Goal: Task Accomplishment & Management: Manage account settings

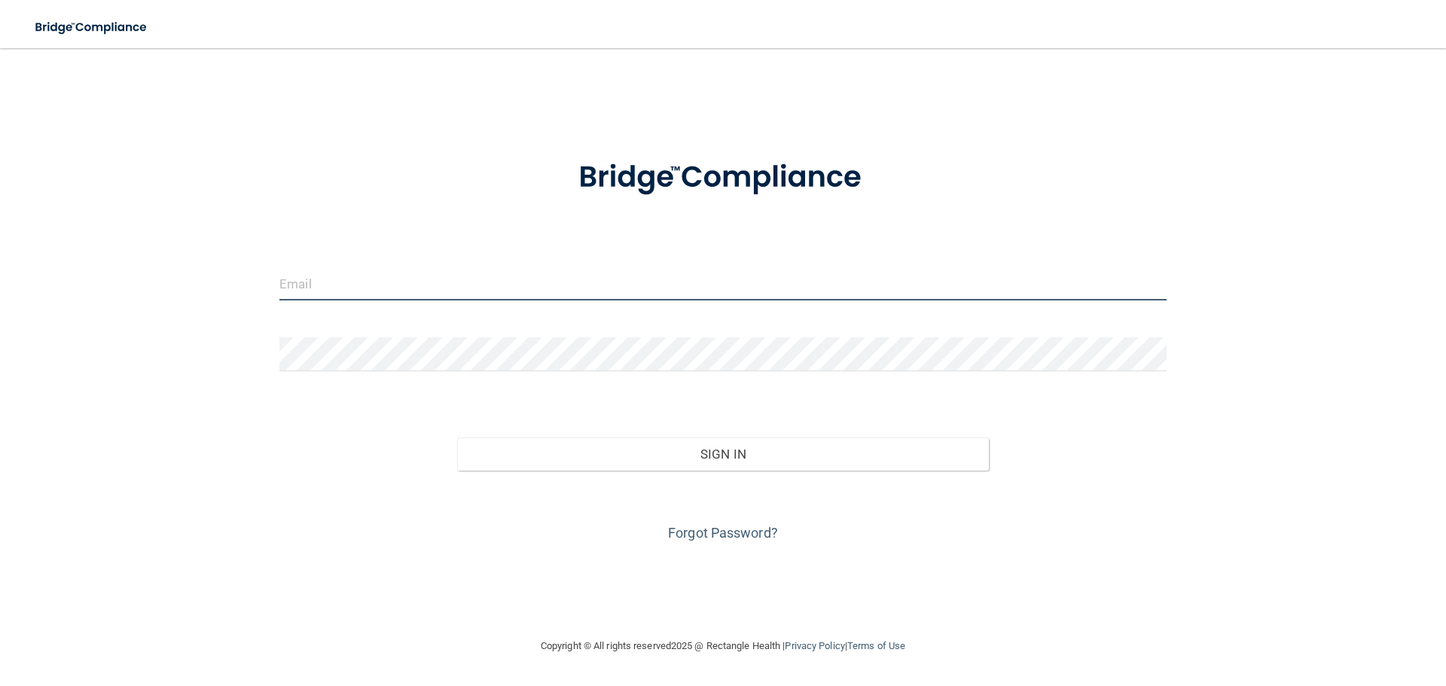
click at [312, 282] on input "email" at bounding box center [722, 284] width 887 height 34
type input "carolinelitty@gmail.com"
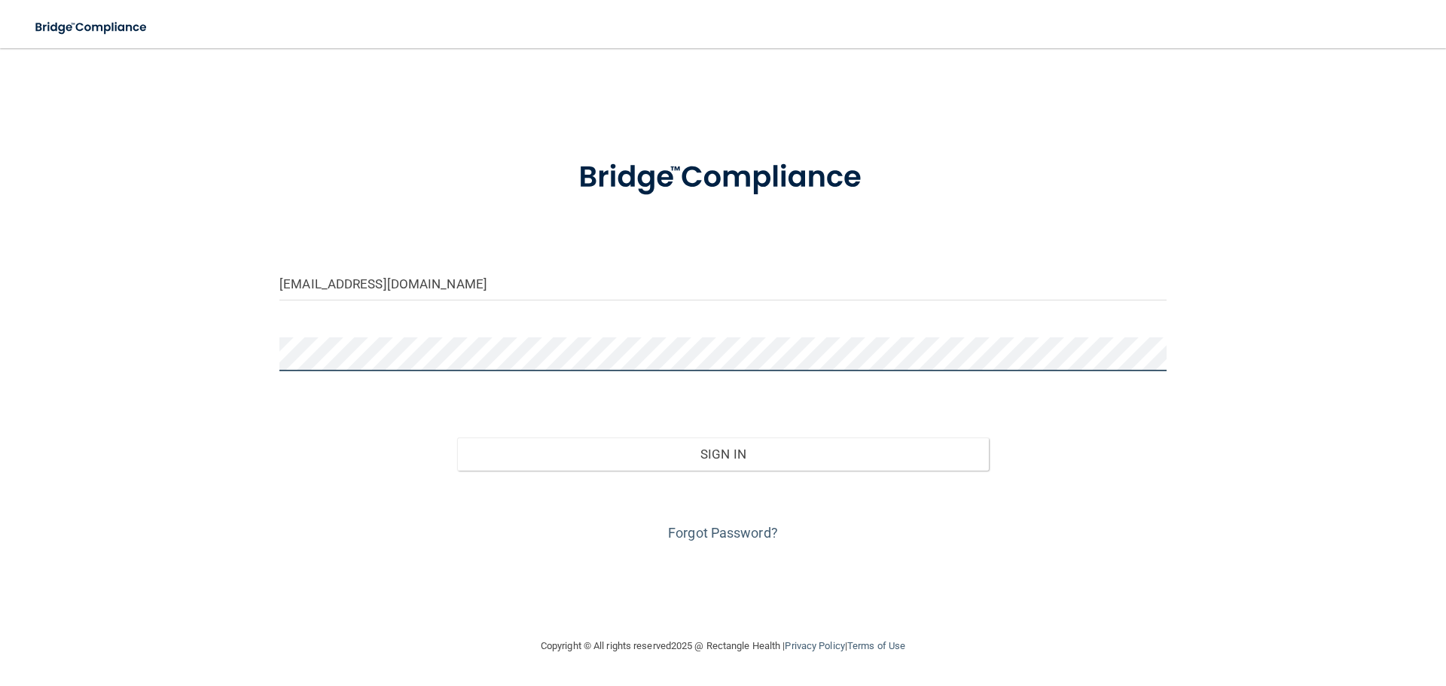
click at [457, 437] on button "Sign In" at bounding box center [723, 453] width 532 height 33
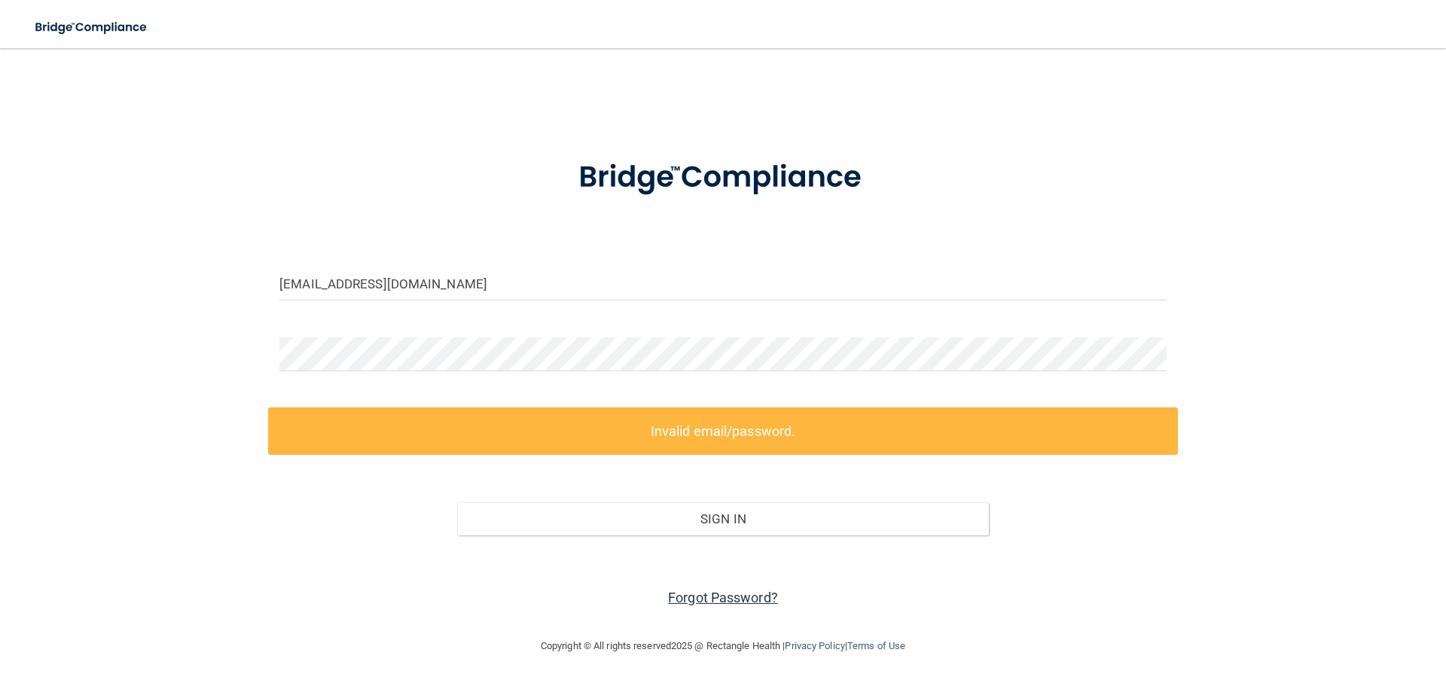
click at [736, 596] on link "Forgot Password?" at bounding box center [723, 598] width 110 height 16
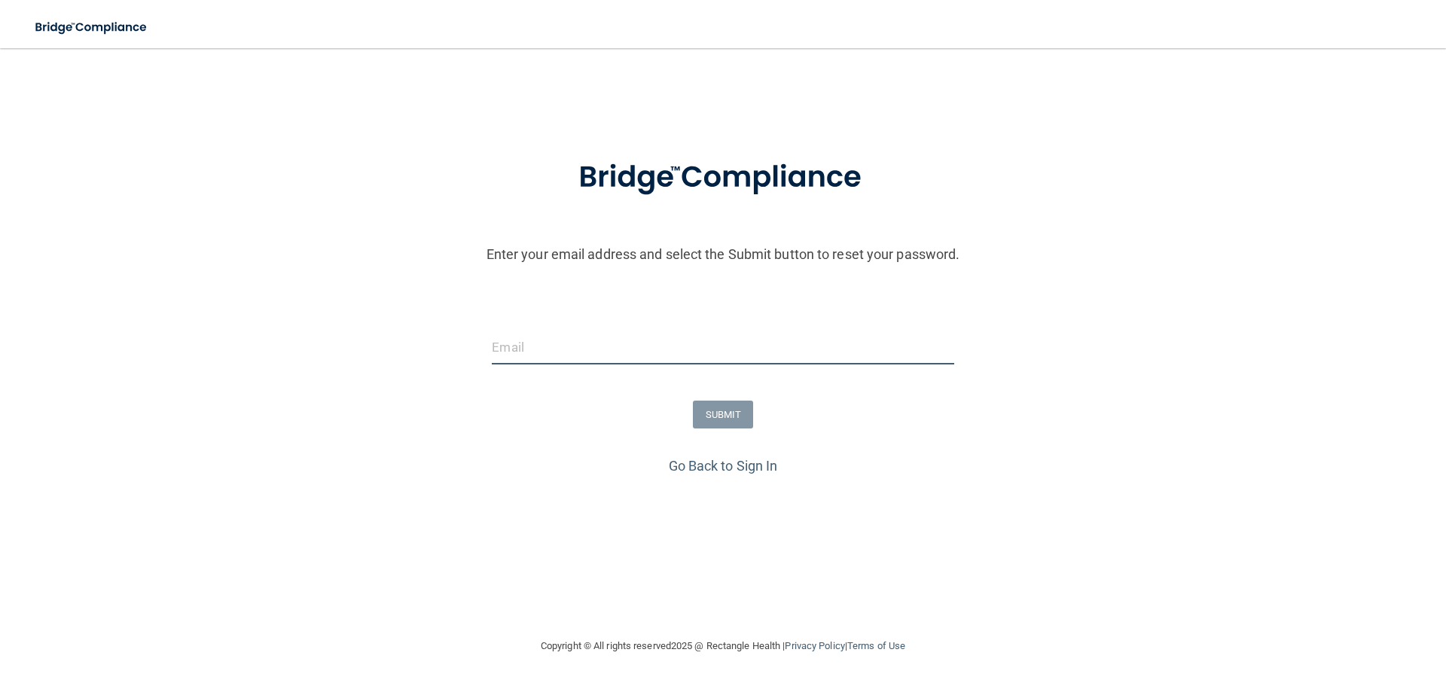
click at [520, 344] on input "email" at bounding box center [723, 348] width 462 height 34
type input "c"
type input "[EMAIL_ADDRESS][PERSON_NAME][DOMAIN_NAME]"
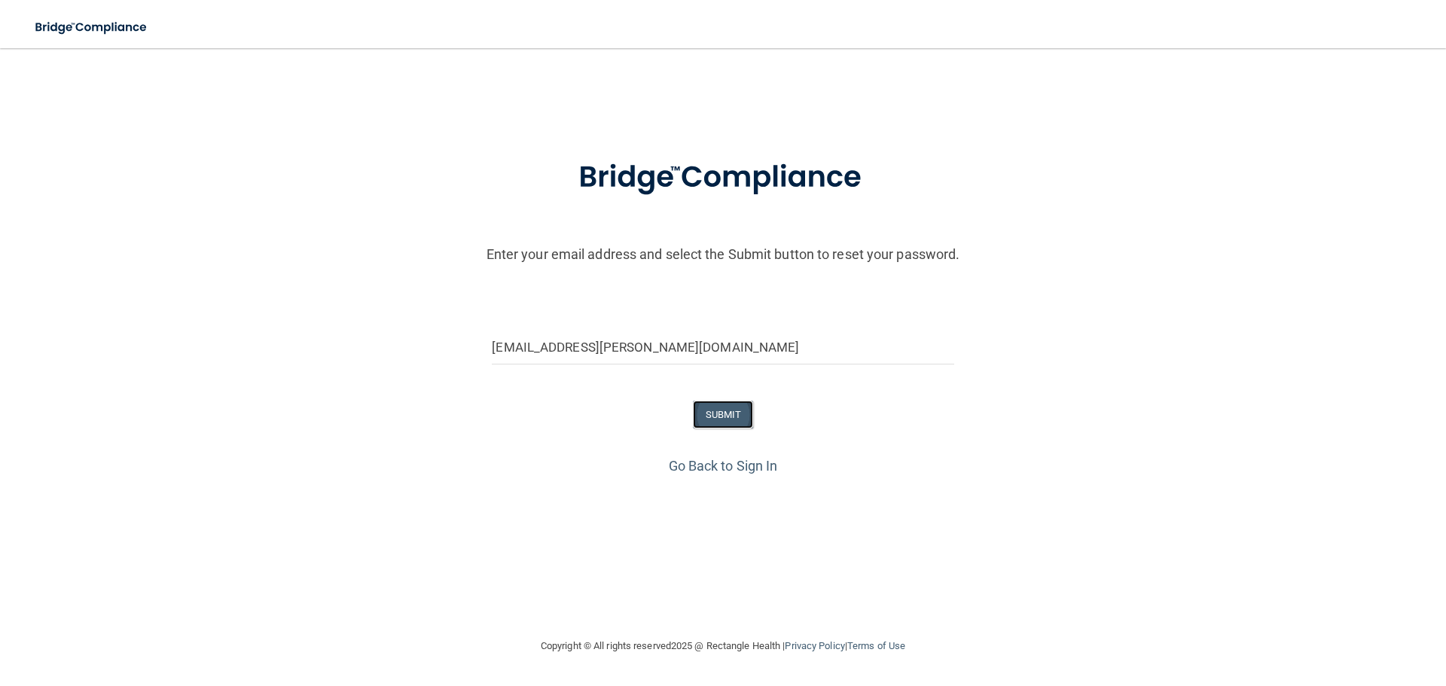
click at [726, 422] on button "SUBMIT" at bounding box center [723, 415] width 61 height 28
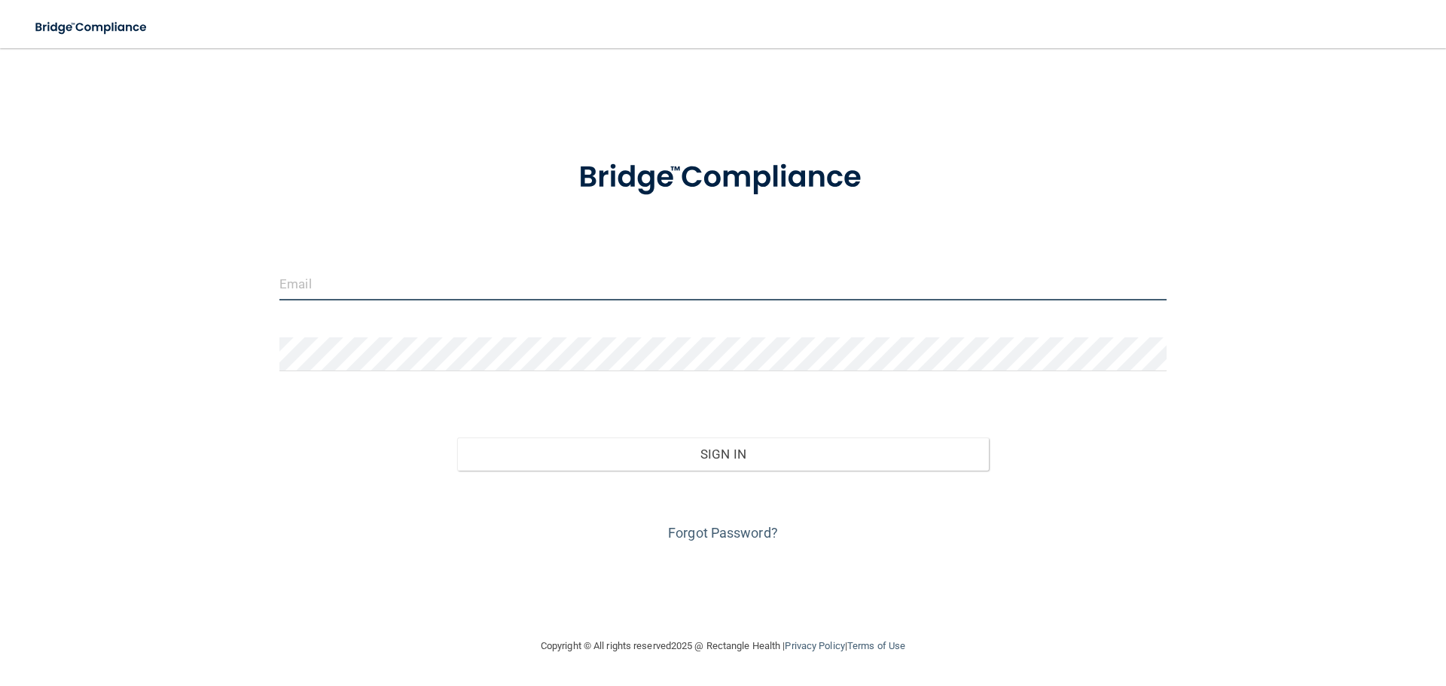
click at [351, 291] on input "email" at bounding box center [722, 284] width 887 height 34
type input "[EMAIL_ADDRESS][PERSON_NAME][DOMAIN_NAME]"
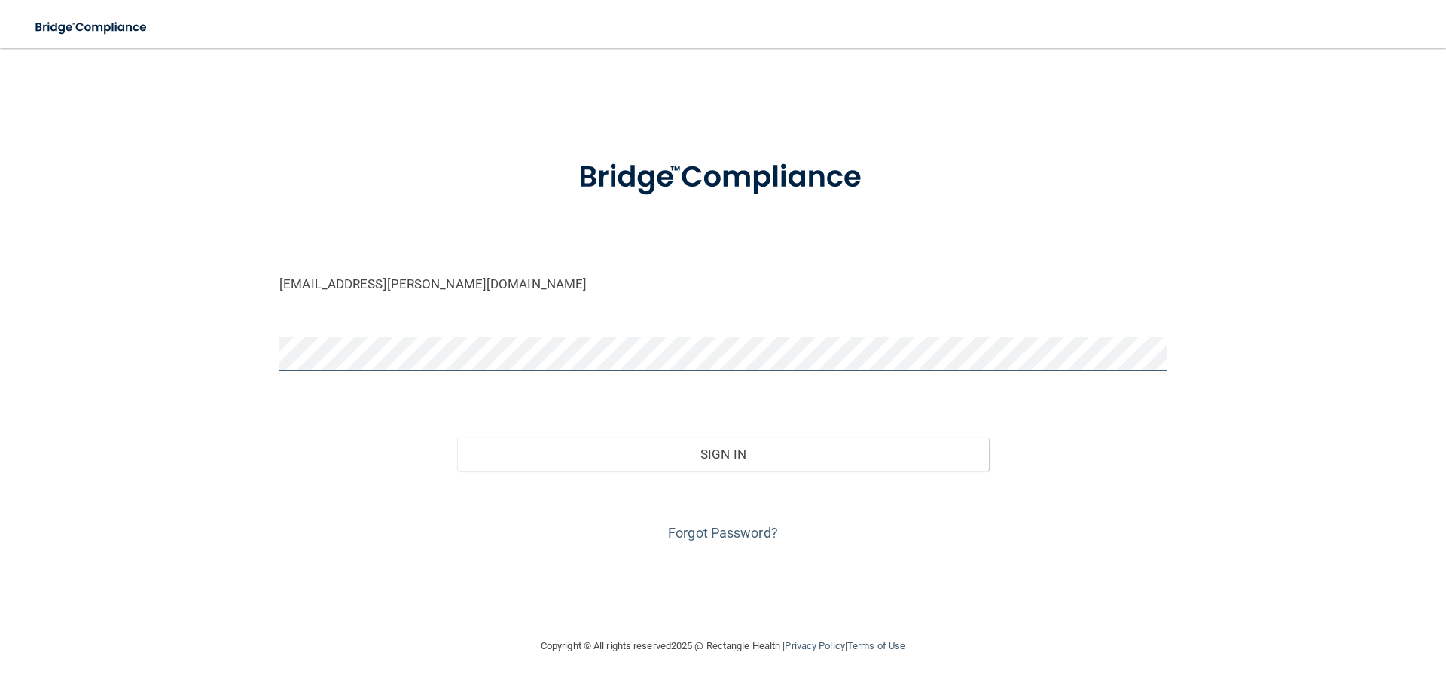
click at [457, 437] on button "Sign In" at bounding box center [723, 453] width 532 height 33
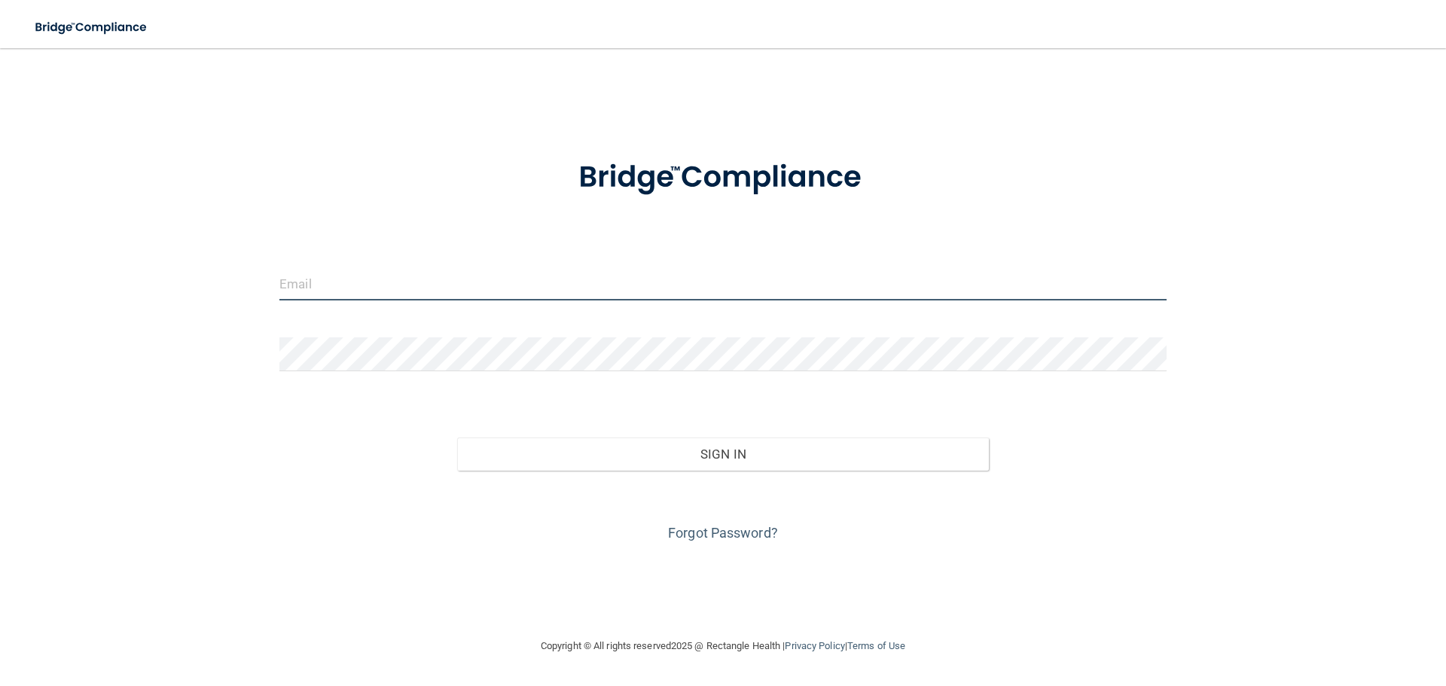
click at [377, 288] on input "email" at bounding box center [722, 284] width 887 height 34
type input "[EMAIL_ADDRESS][PERSON_NAME][DOMAIN_NAME]"
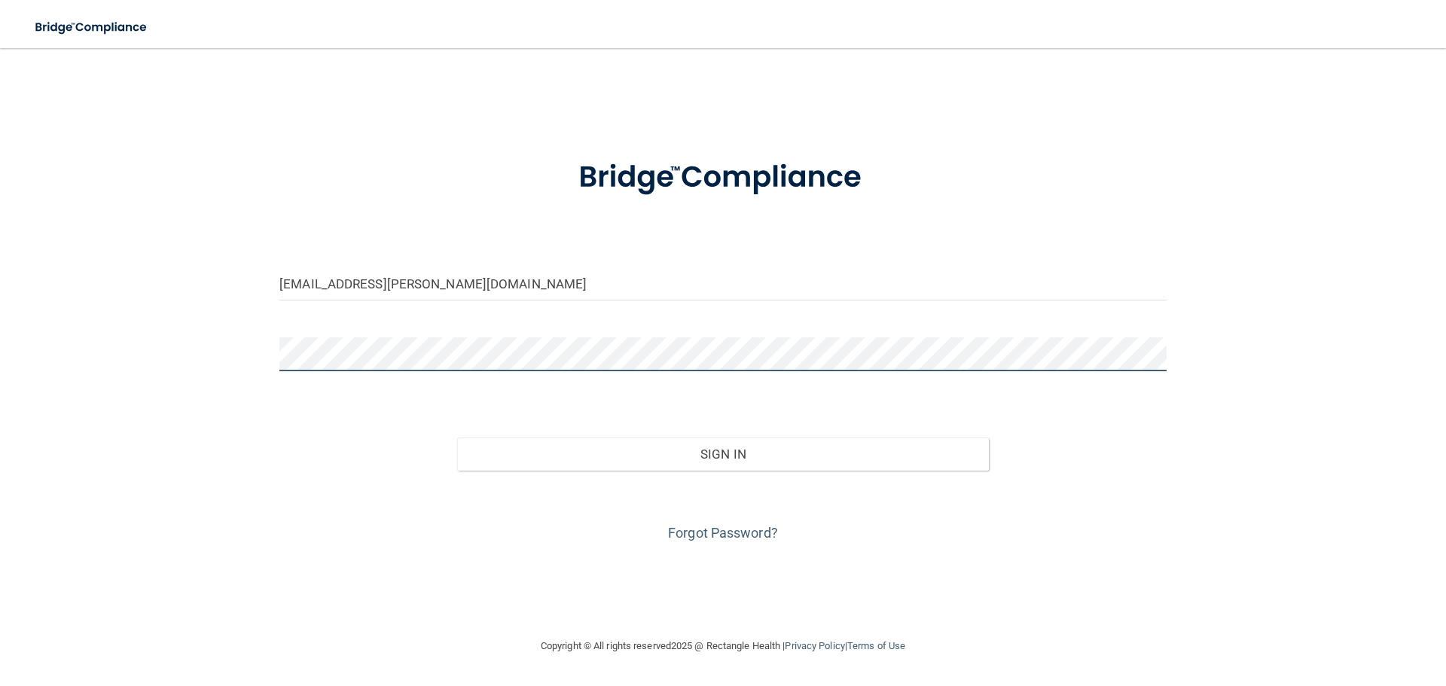
click at [457, 437] on button "Sign In" at bounding box center [723, 453] width 532 height 33
